Goal: Transaction & Acquisition: Download file/media

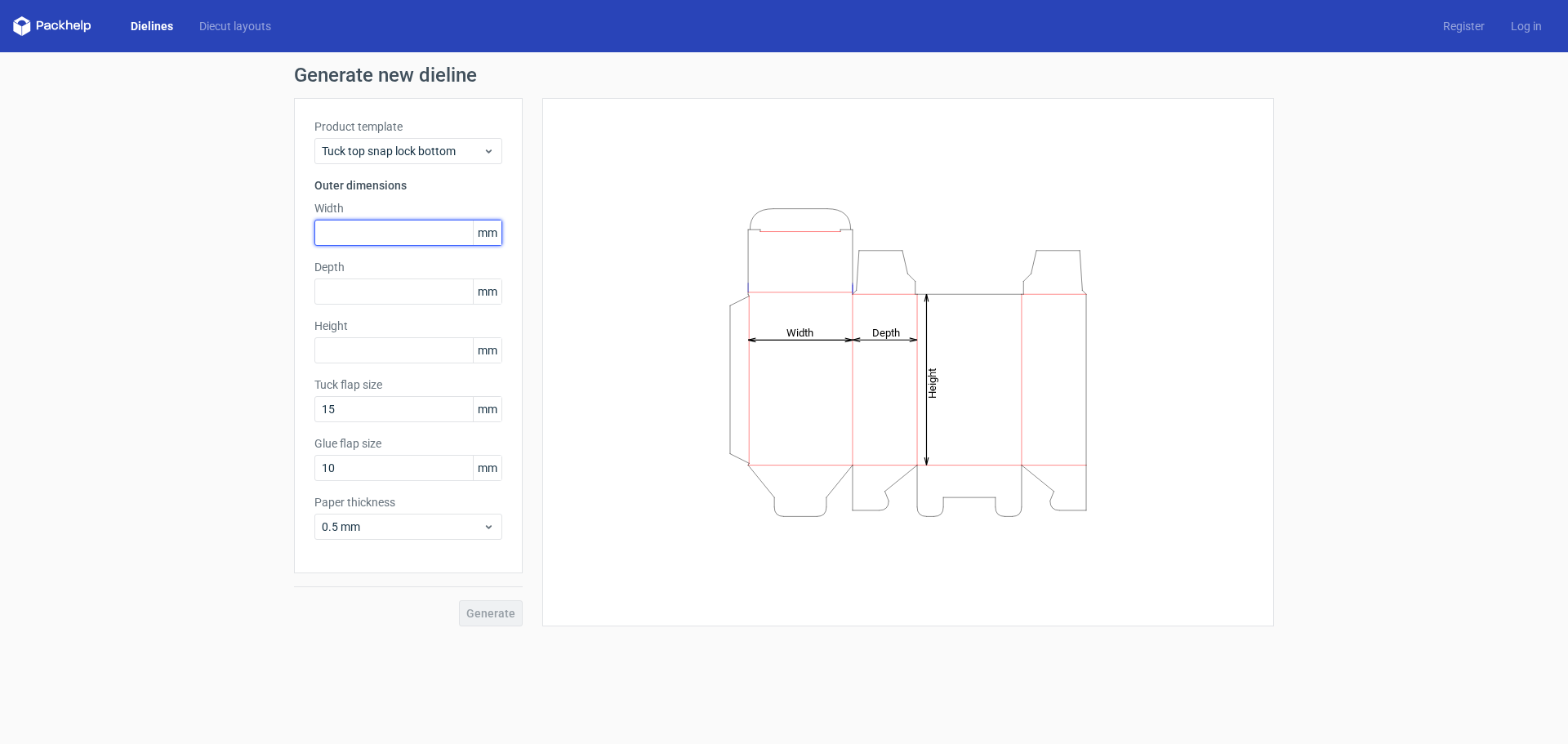
click at [426, 227] on input "text" at bounding box center [408, 233] width 188 height 26
drag, startPoint x: 403, startPoint y: 228, endPoint x: 140, endPoint y: 281, distance: 268.3
click at [142, 281] on div "Generate new dieline Product template Tuck top snap lock bottom Outer dimension…" at bounding box center [784, 346] width 1568 height 587
type input "60"
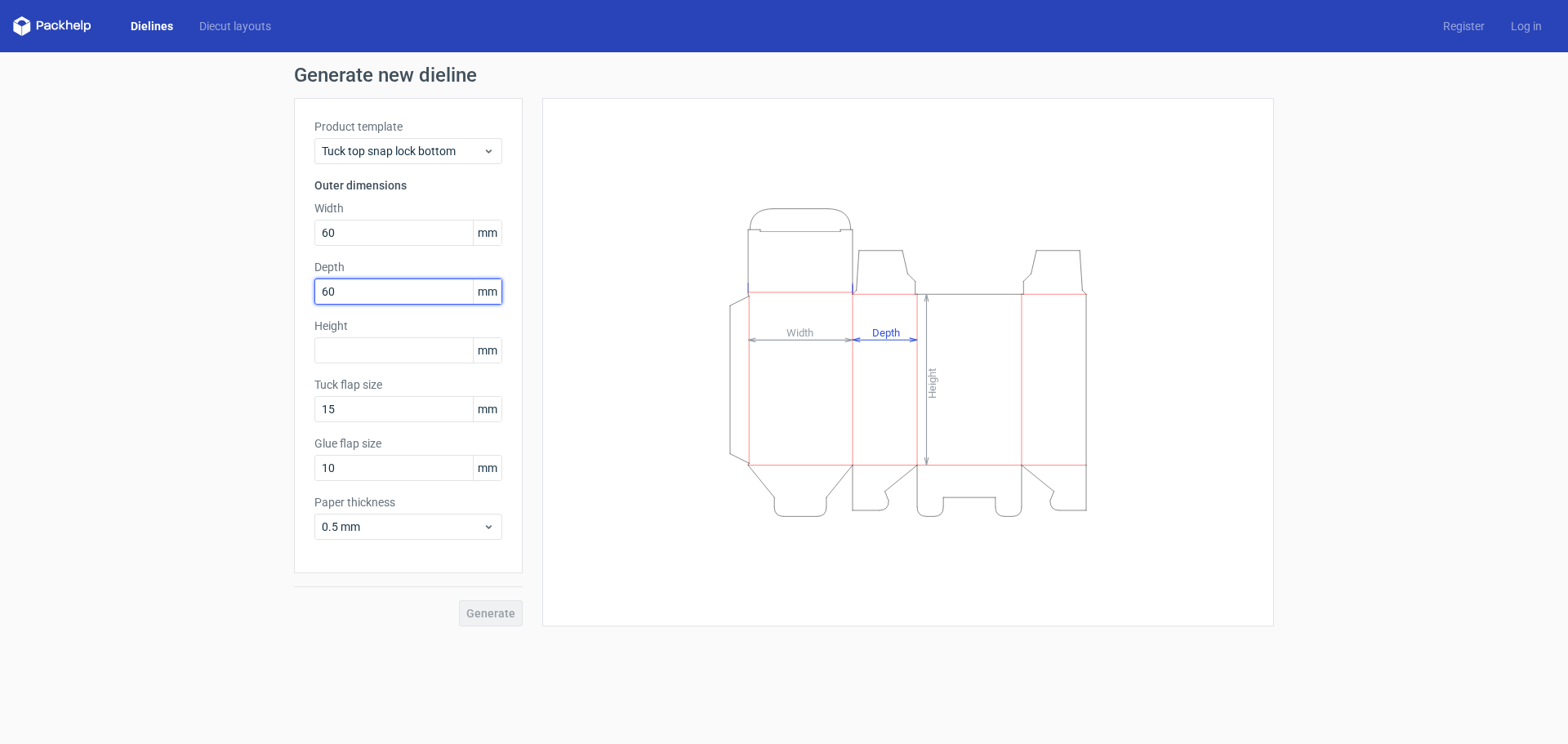
type input "60"
click at [480, 617] on span "Generate" at bounding box center [490, 613] width 49 height 11
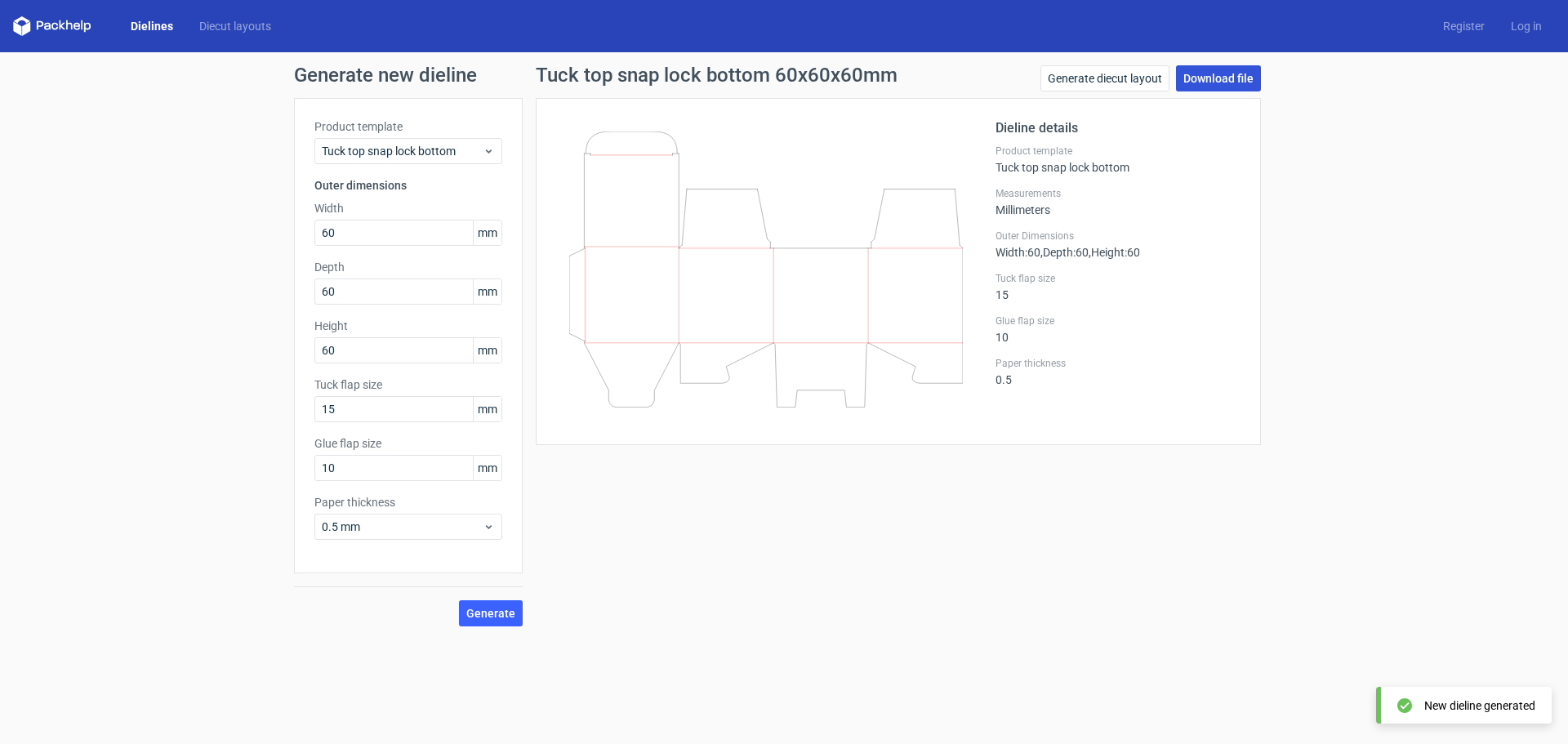
click at [1240, 82] on link "Download file" at bounding box center [1218, 78] width 85 height 26
drag, startPoint x: 377, startPoint y: 357, endPoint x: 319, endPoint y: 358, distance: 58.0
click at [319, 358] on input "60" at bounding box center [408, 350] width 188 height 26
type input "62"
click at [495, 620] on button "Generate" at bounding box center [491, 613] width 64 height 26
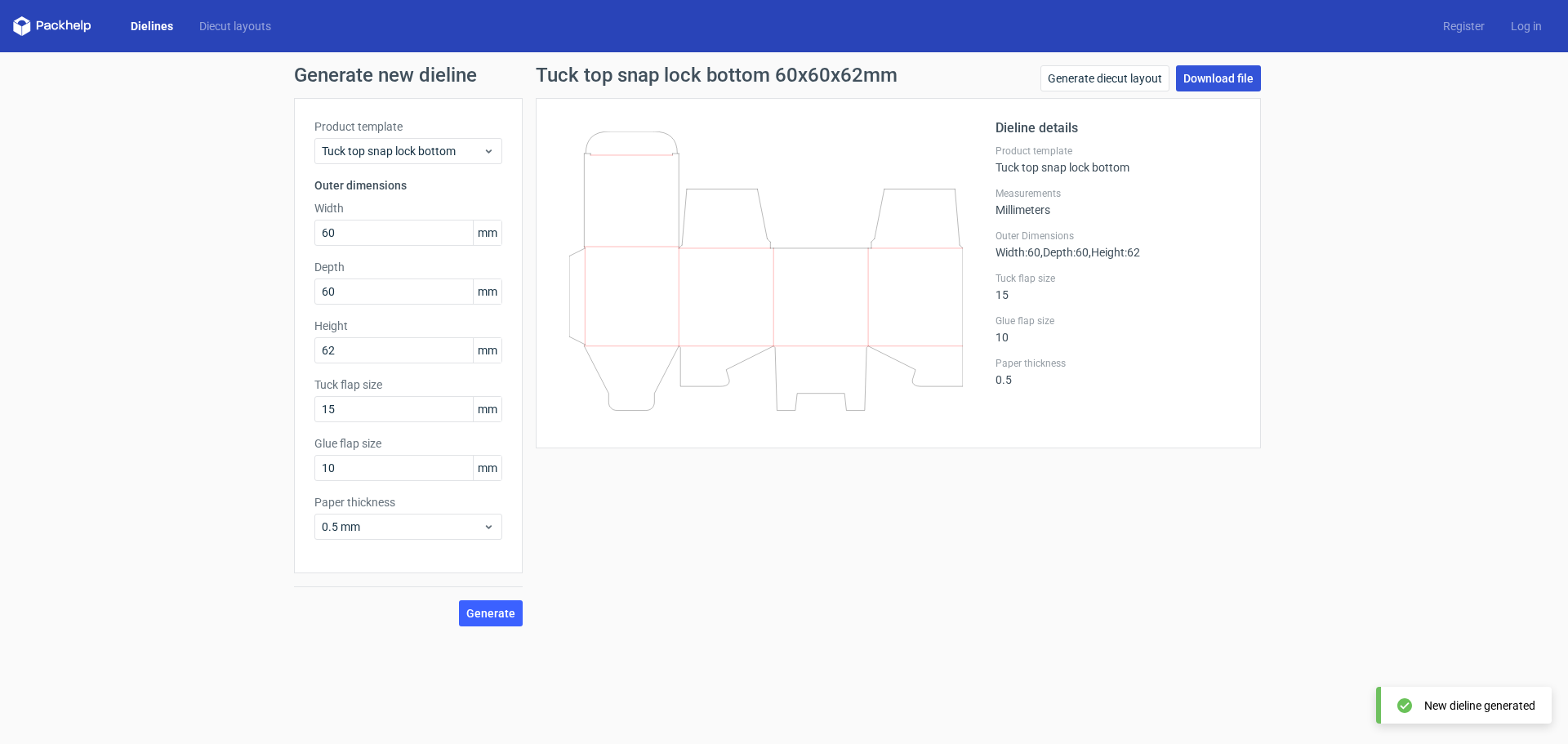
click at [1224, 85] on link "Download file" at bounding box center [1218, 78] width 85 height 26
